Goal: Transaction & Acquisition: Purchase product/service

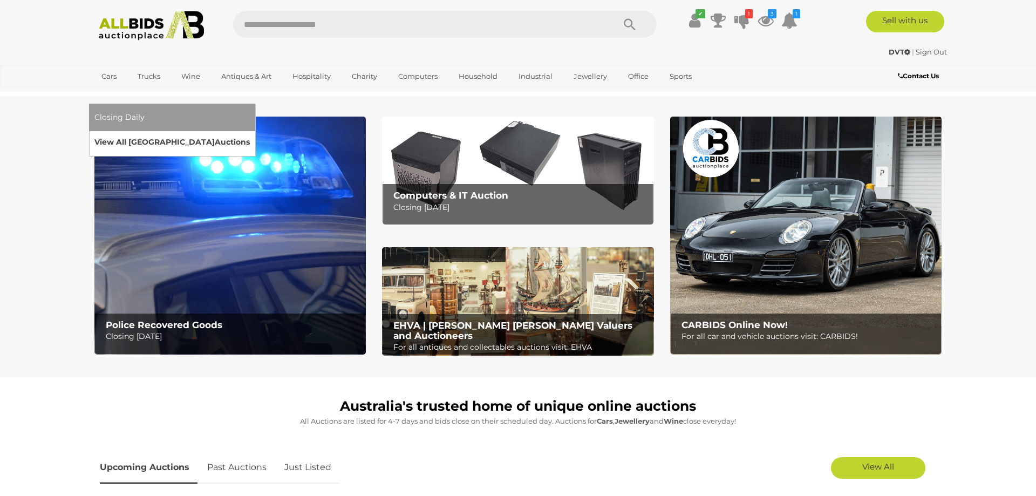
click at [250, 134] on link "View All Sydney Auctions" at bounding box center [171, 142] width 155 height 17
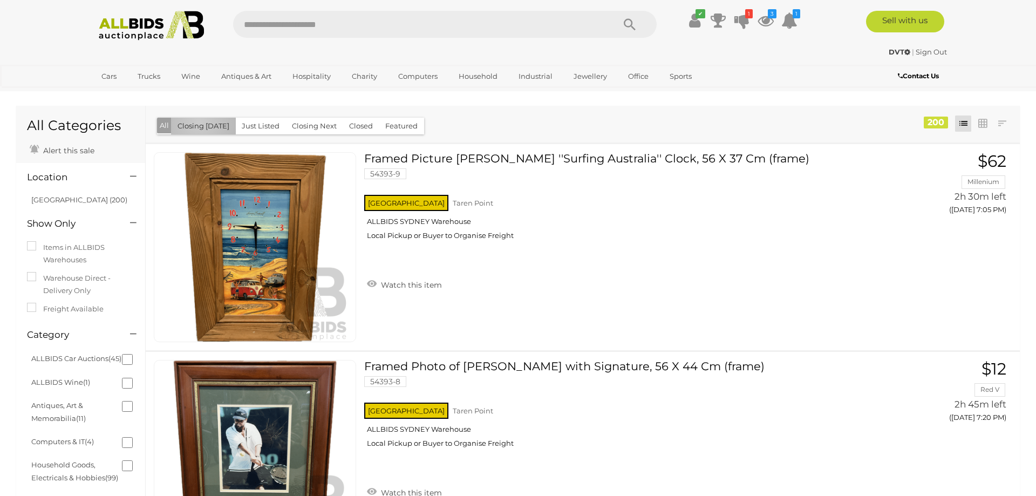
click at [198, 123] on button "Closing Today" at bounding box center [203, 126] width 65 height 17
click at [263, 125] on button "Just Listed" at bounding box center [260, 126] width 51 height 17
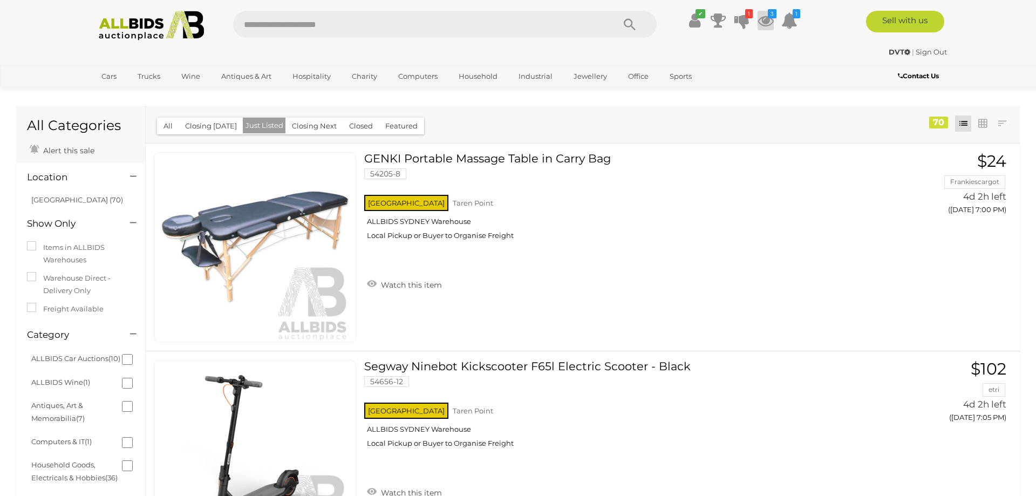
click at [767, 21] on icon at bounding box center [766, 20] width 16 height 19
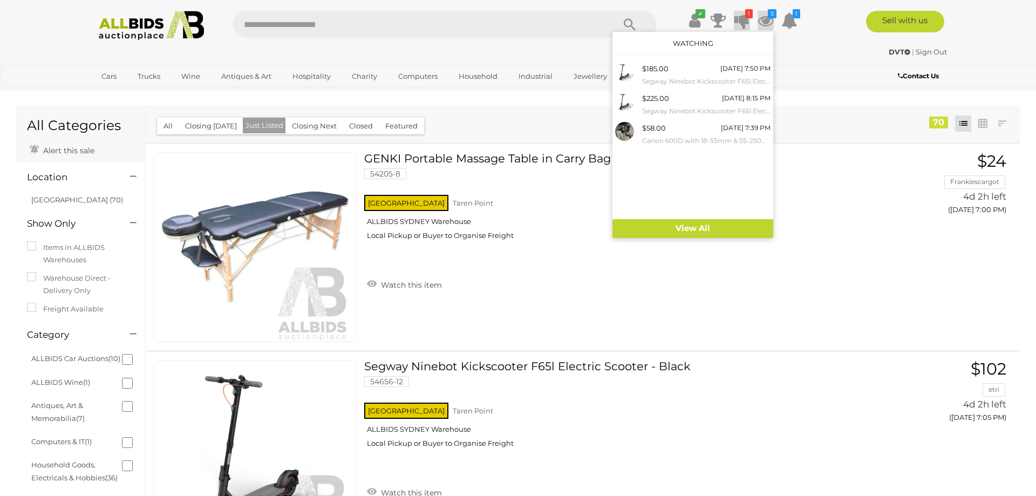
click at [744, 22] on icon at bounding box center [741, 20] width 15 height 19
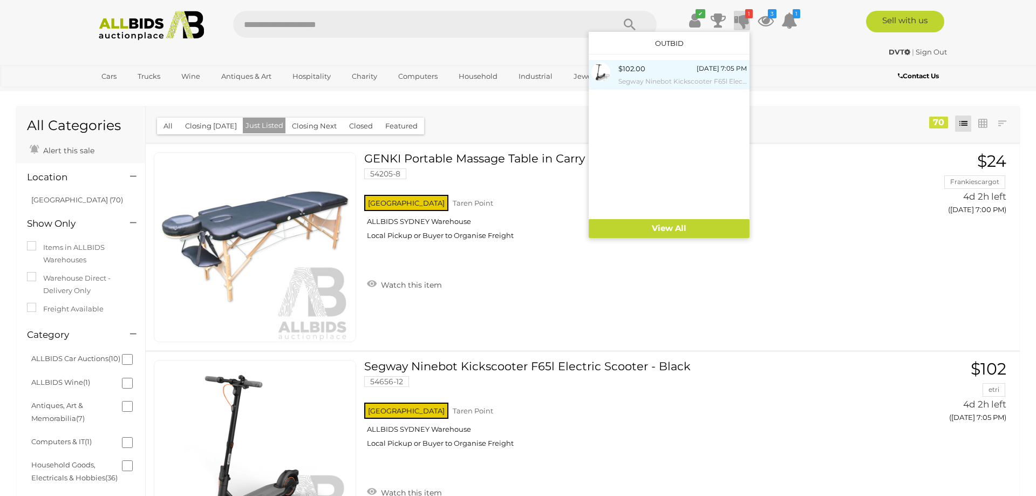
click at [648, 80] on small "Segway Ninebot Kickscooter F65l Electric Scooter - Black" at bounding box center [682, 82] width 128 height 12
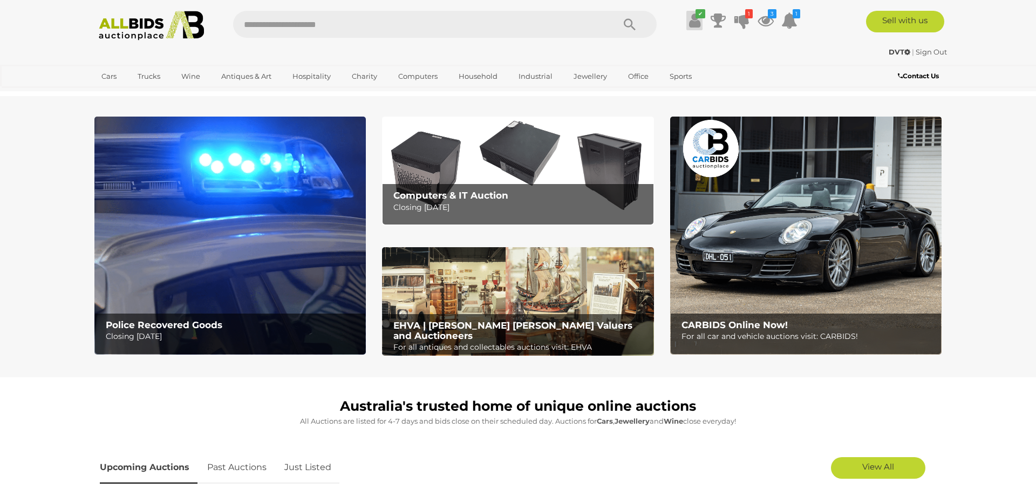
click at [691, 26] on icon at bounding box center [694, 20] width 11 height 19
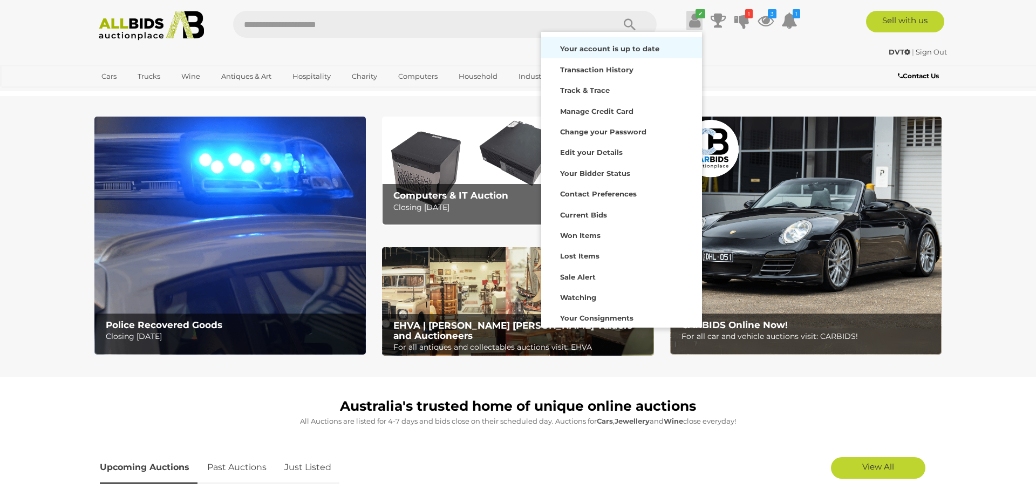
click at [627, 51] on strong "Your account is up to date" at bounding box center [609, 48] width 99 height 9
